Goal: Information Seeking & Learning: Learn about a topic

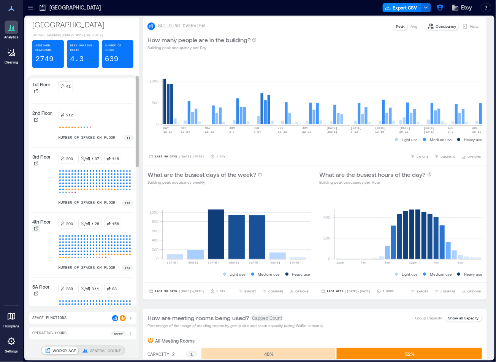
click at [35, 231] on icon at bounding box center [36, 228] width 5 height 5
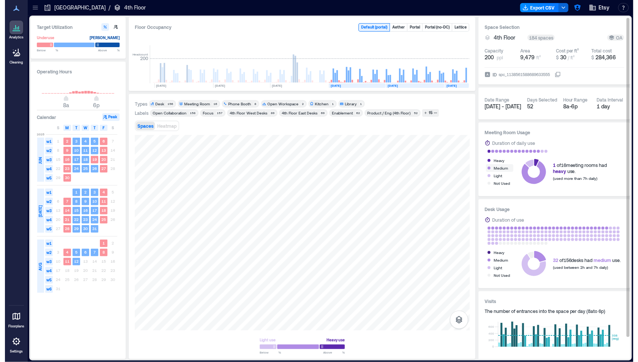
scroll to position [0, 1070]
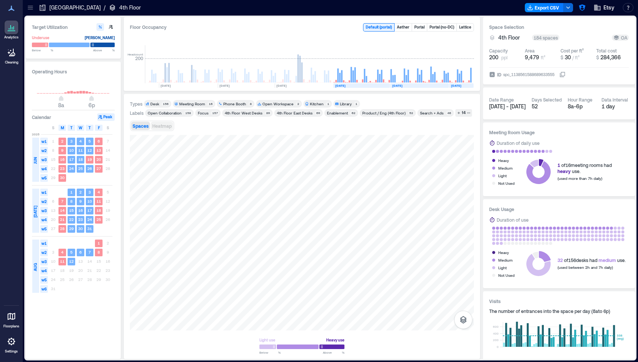
click at [155, 127] on span "Heatmap" at bounding box center [161, 125] width 19 height 5
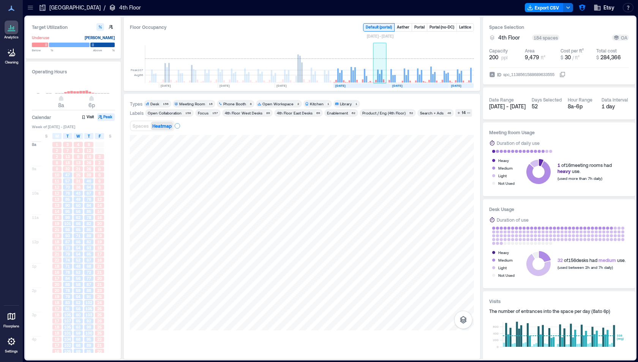
click at [378, 69] on rect at bounding box center [379, 64] width 13 height 38
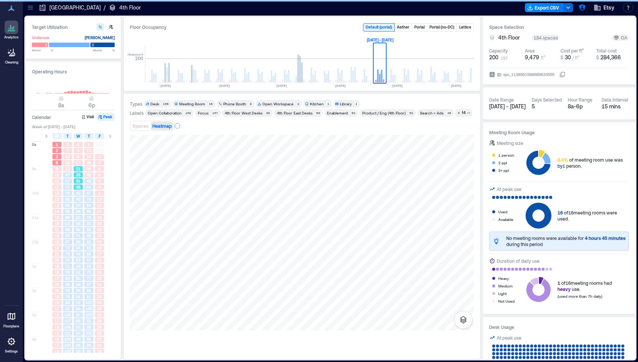
click at [65, 191] on div "76" at bounding box center [67, 192] width 9 height 5
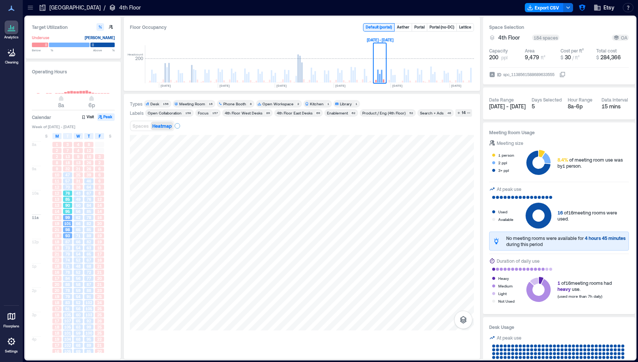
scroll to position [17, 0]
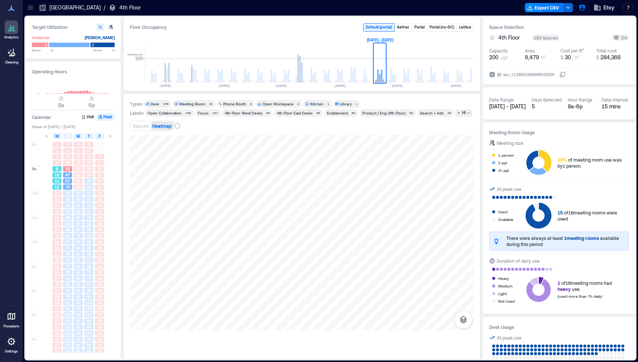
click at [61, 181] on div "11" at bounding box center [56, 180] width 9 height 5
click at [70, 178] on div "57" at bounding box center [67, 180] width 9 height 5
click at [143, 122] on button "Spaces" at bounding box center [140, 126] width 19 height 8
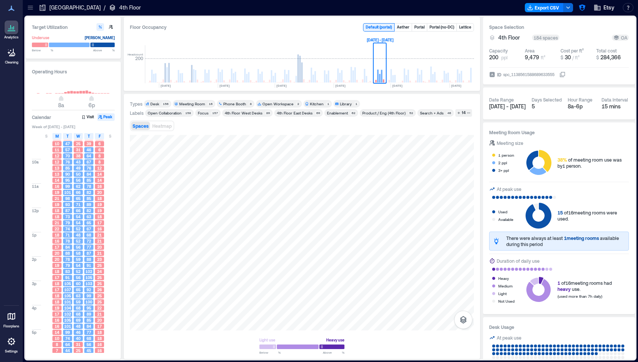
click at [155, 103] on div "Desk" at bounding box center [154, 103] width 9 height 5
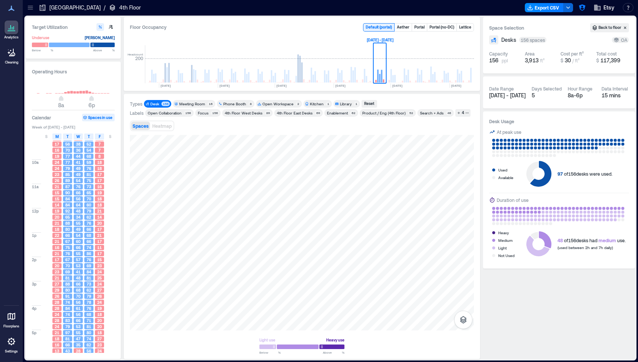
click at [342, 109] on div "Enablement 62" at bounding box center [341, 113] width 34 height 8
